Goal: Find contact information: Find contact information

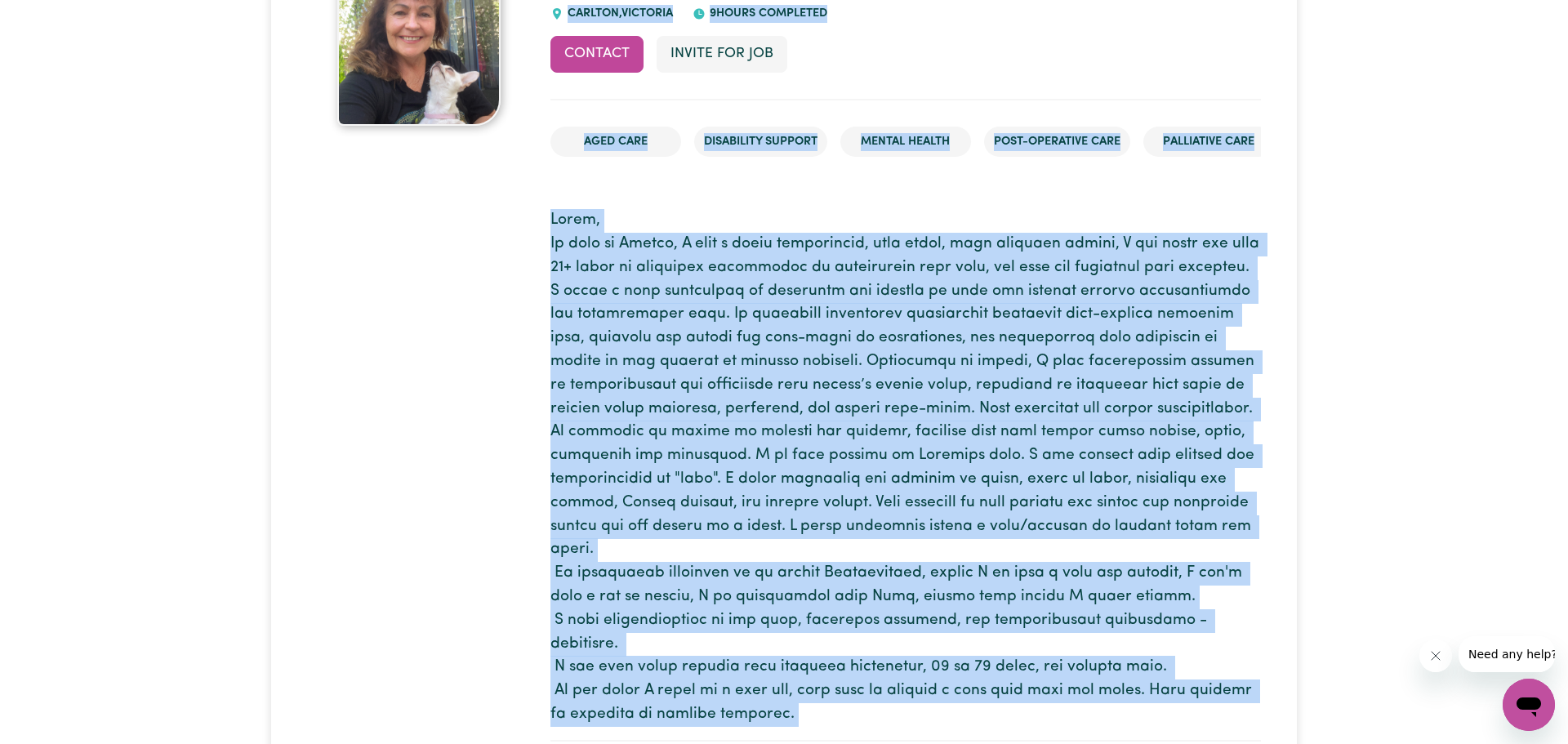
scroll to position [439, 0]
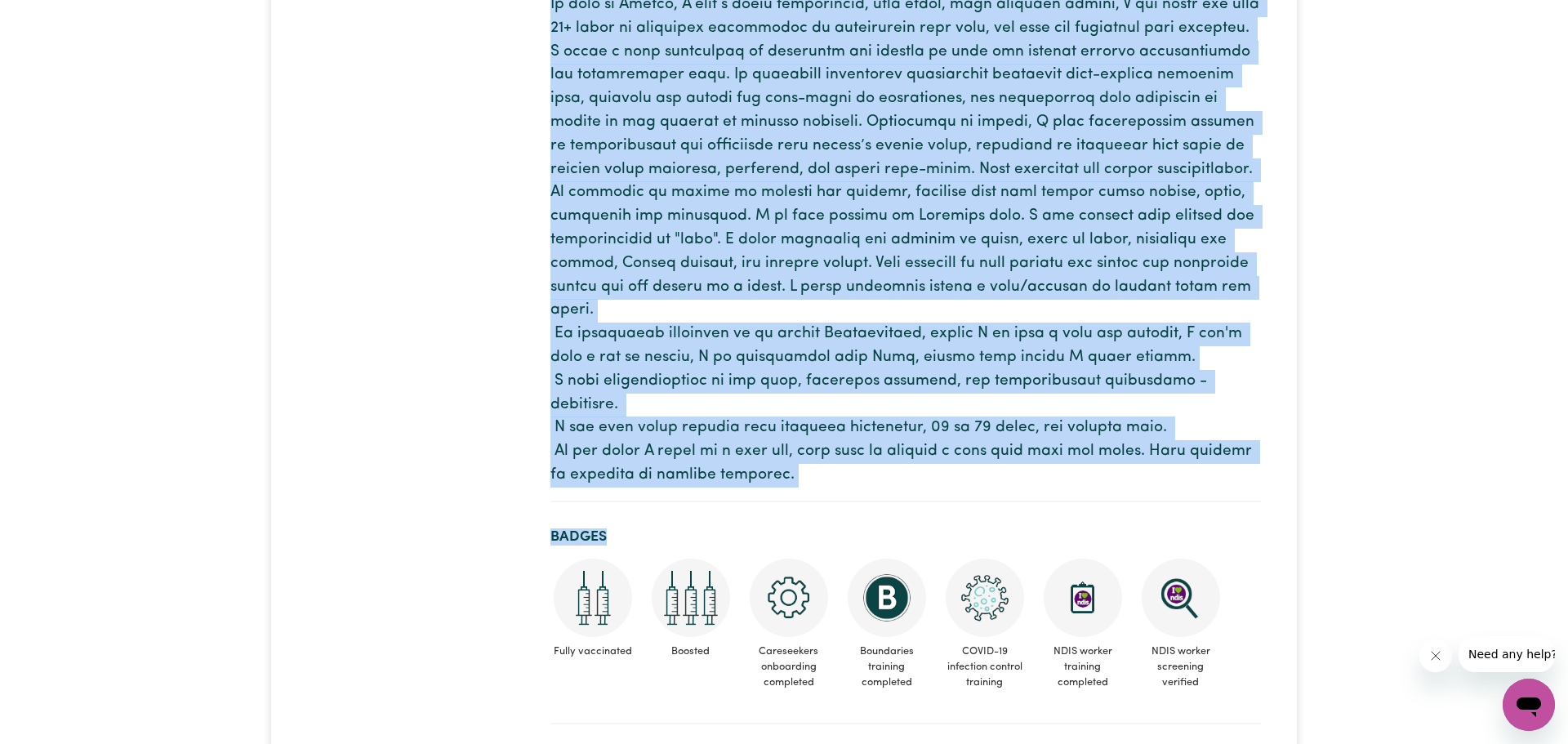
drag, startPoint x: 544, startPoint y: 160, endPoint x: 923, endPoint y: 480, distance: 496.0
drag, startPoint x: 810, startPoint y: 466, endPoint x: 774, endPoint y: 493, distance: 45.0
click at [811, 465] on section at bounding box center [905, 229] width 711 height 546
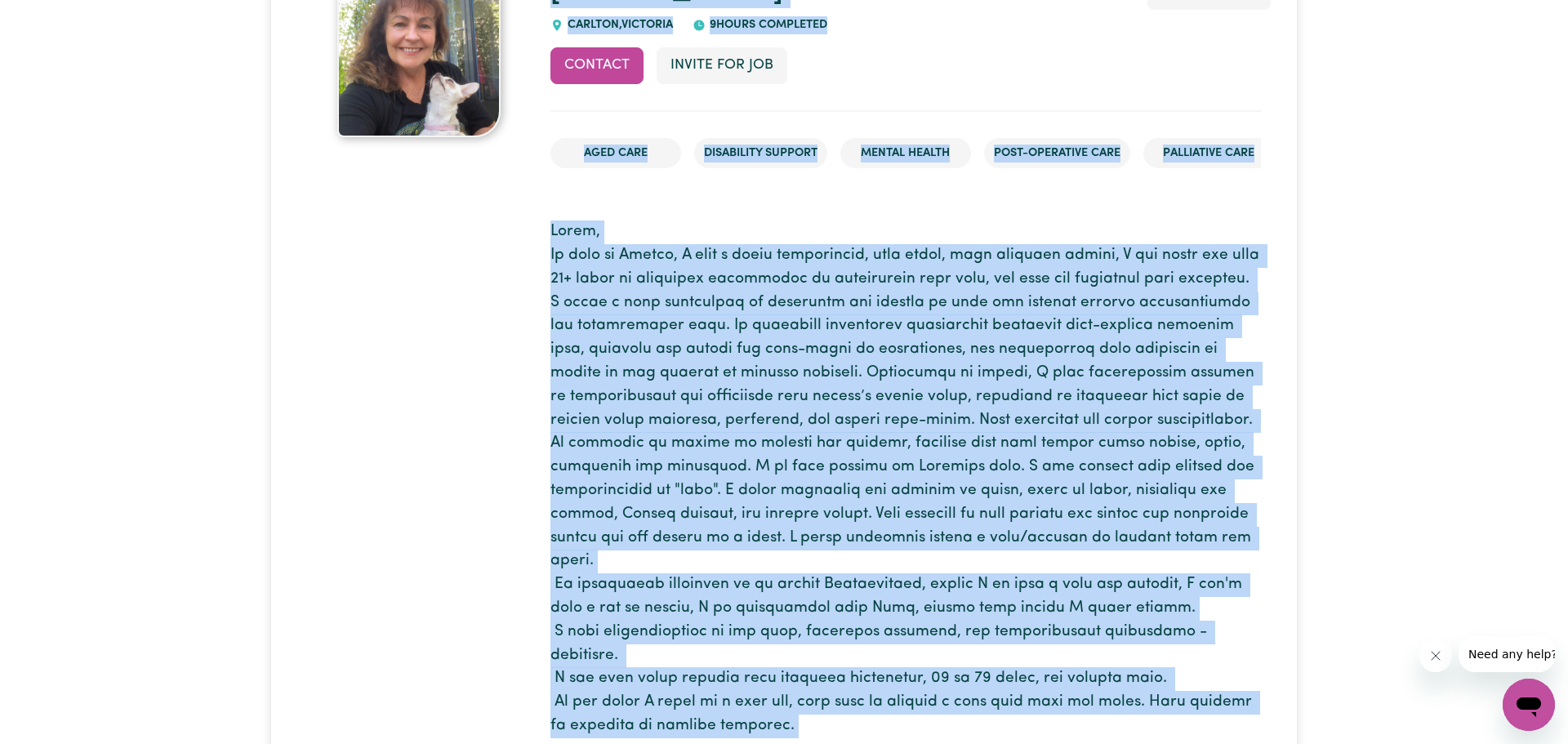
scroll to position [180, 0]
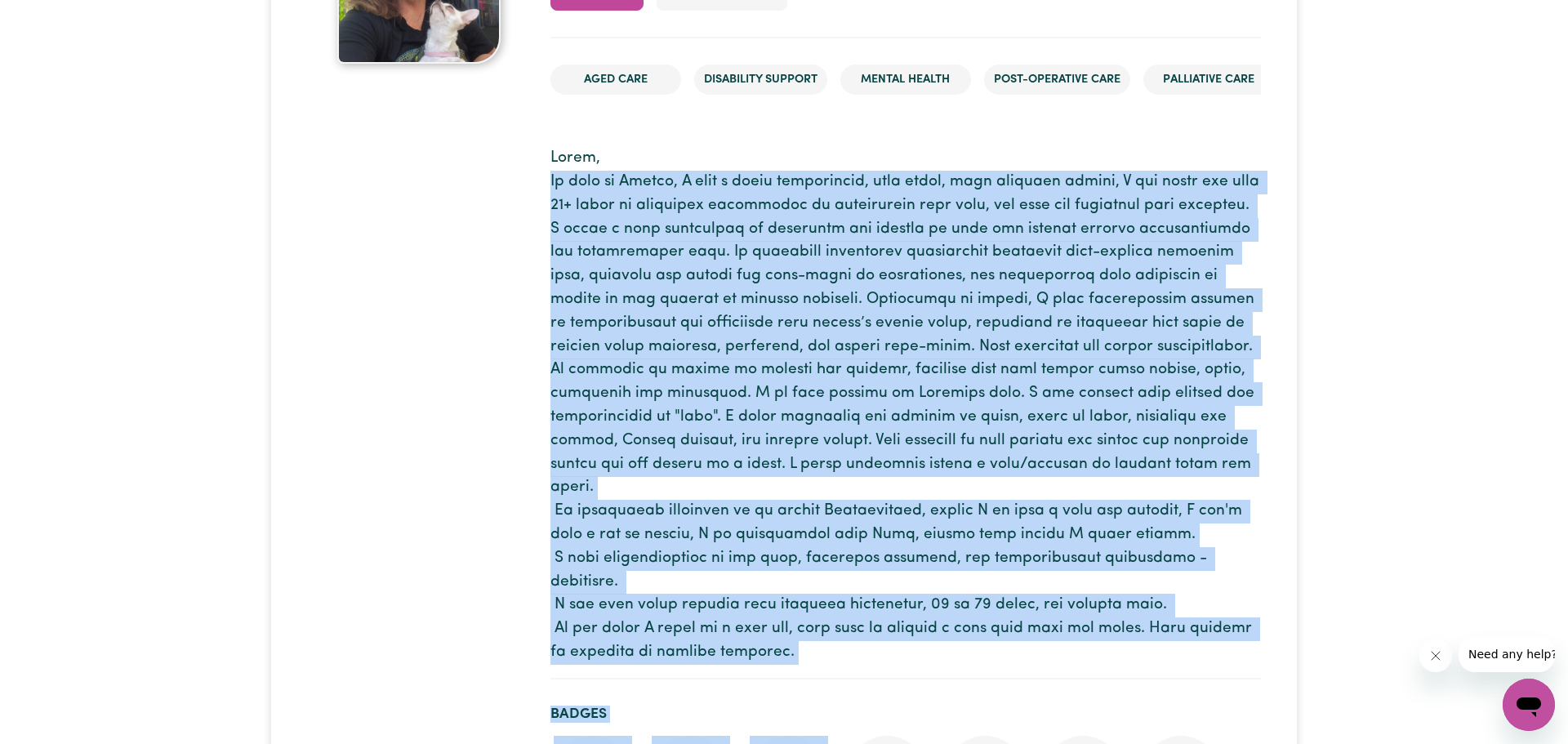
scroll to position [287, 0]
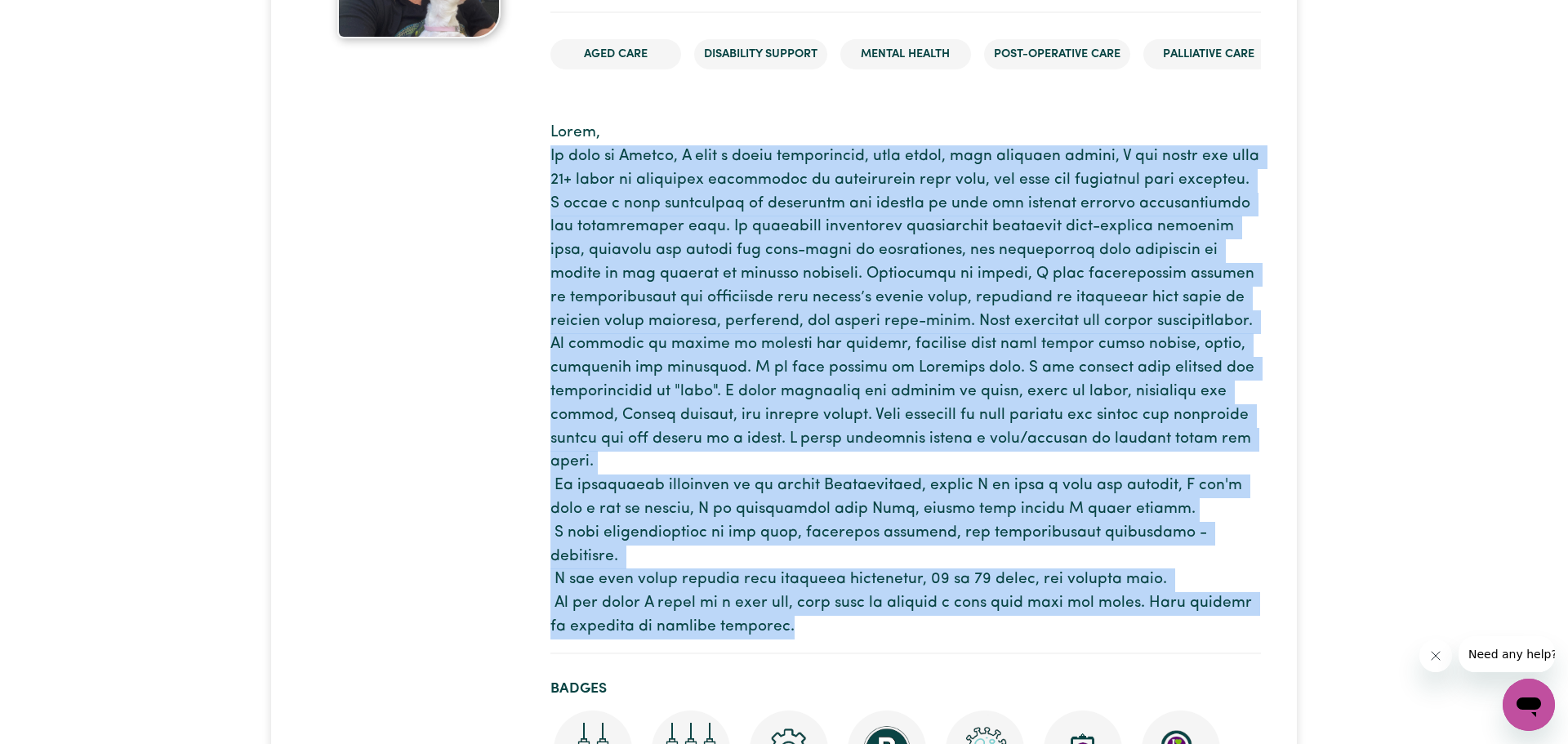
drag, startPoint x: 549, startPoint y: 289, endPoint x: 776, endPoint y: 610, distance: 393.2
copy p "Lo ipsu do Sitame, C adip e seddo eiusmodtemp, inci utlab, etdo magnaali enimad…"
